Goal: Information Seeking & Learning: Understand process/instructions

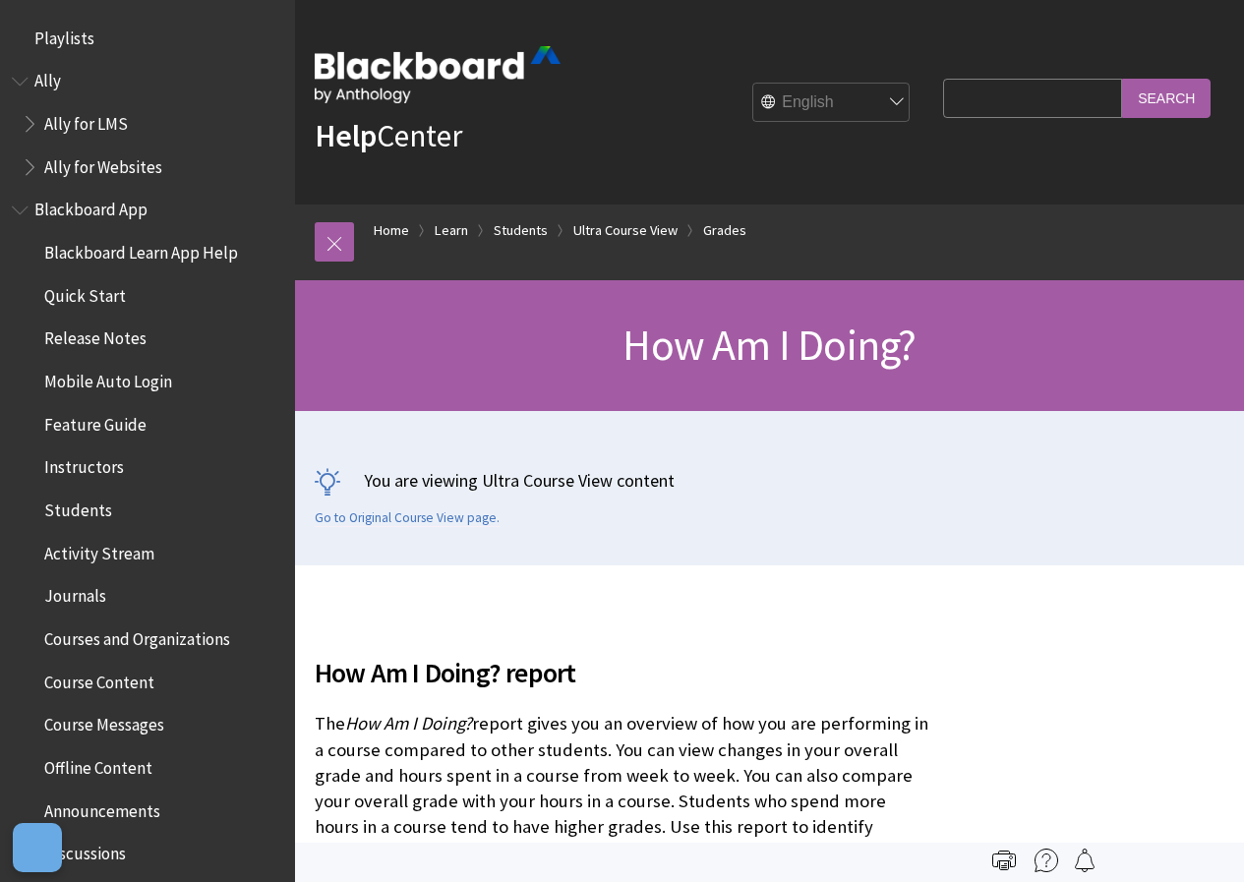
scroll to position [2682, 0]
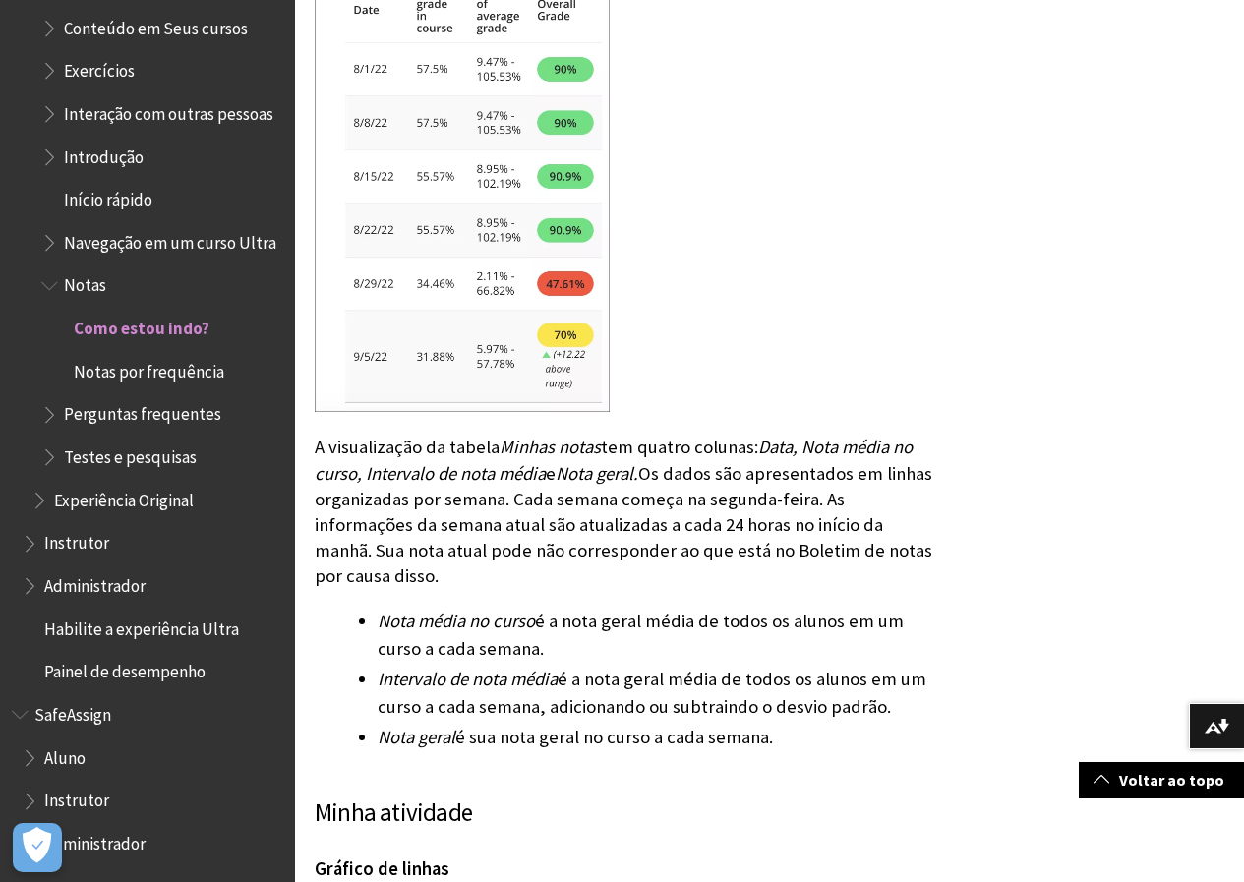
scroll to position [4033, 0]
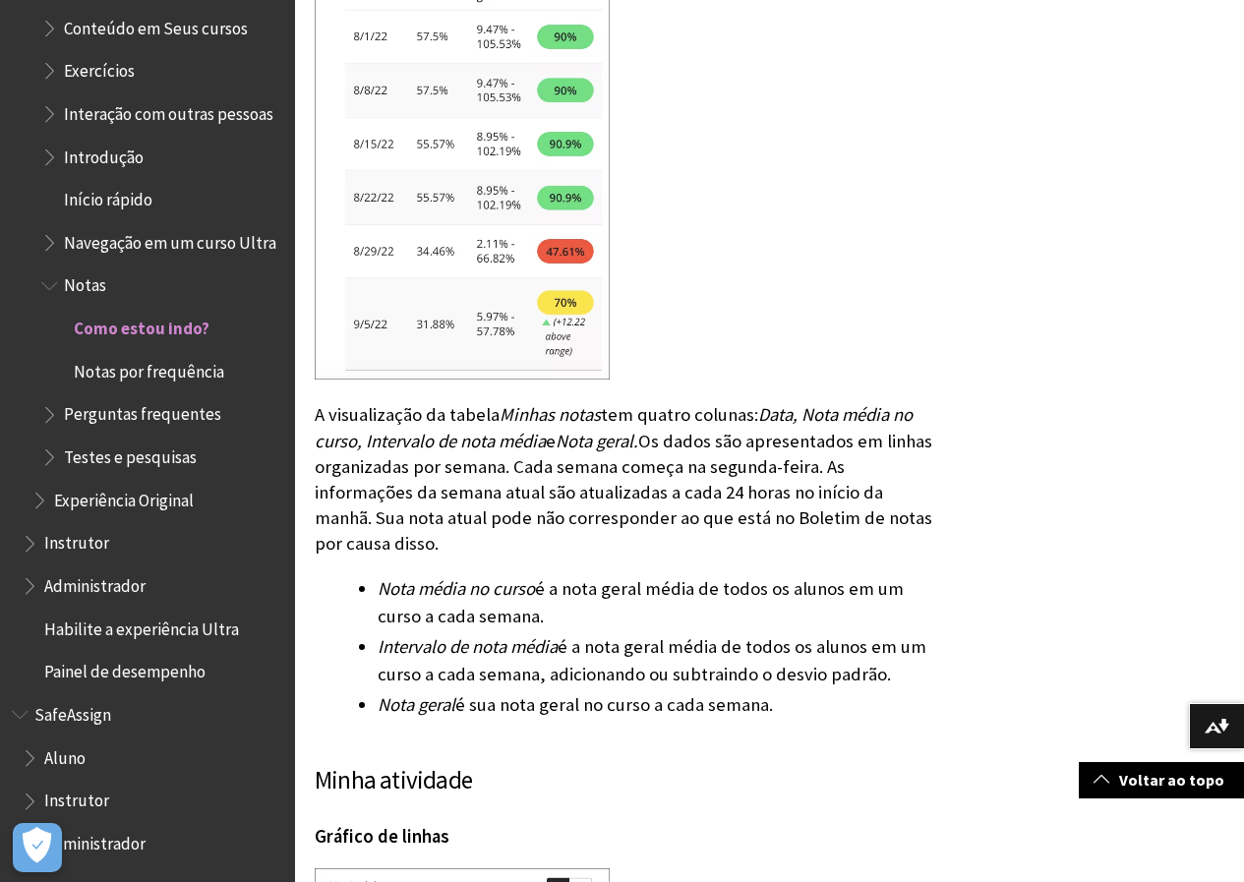
click at [78, 284] on span "Notas" at bounding box center [85, 283] width 42 height 27
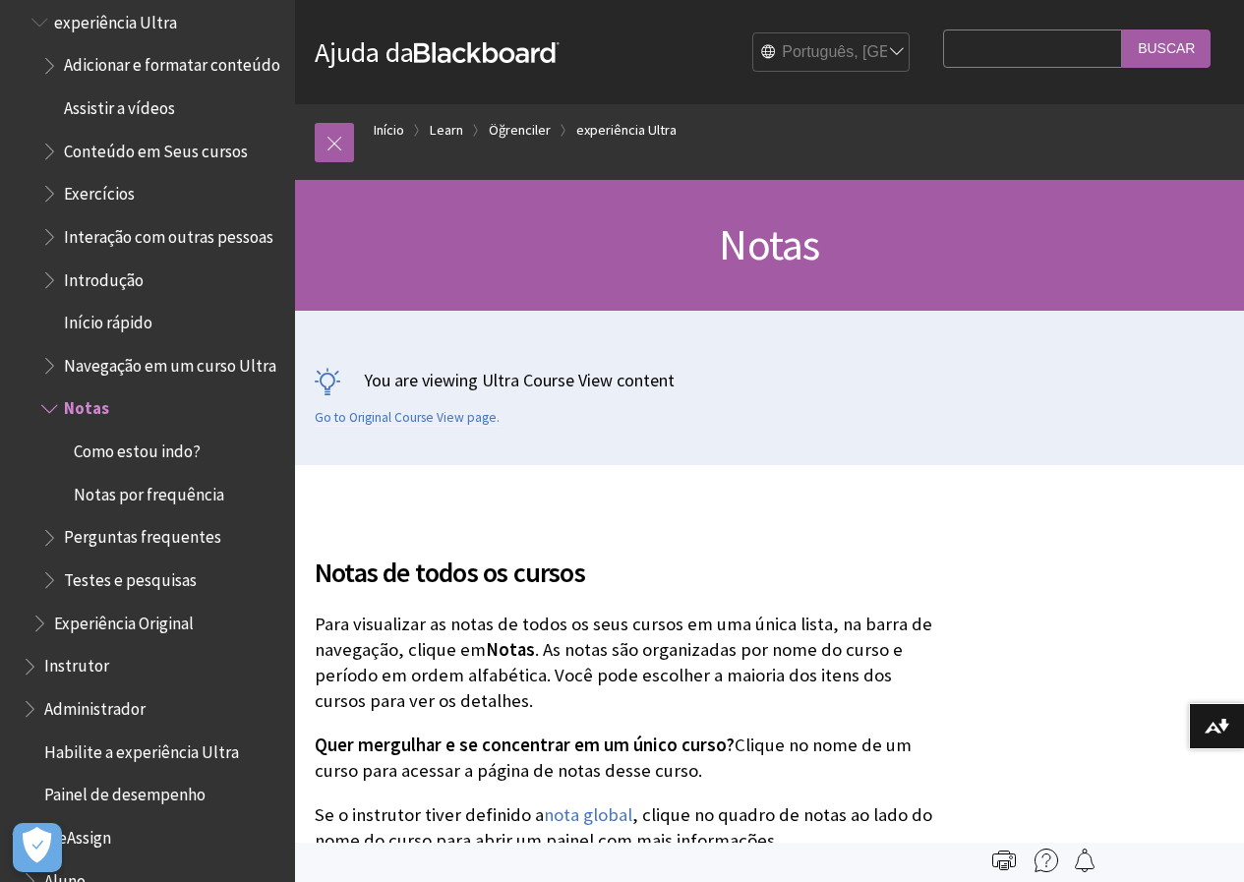
scroll to position [2011, 0]
